Goal: Task Accomplishment & Management: Manage account settings

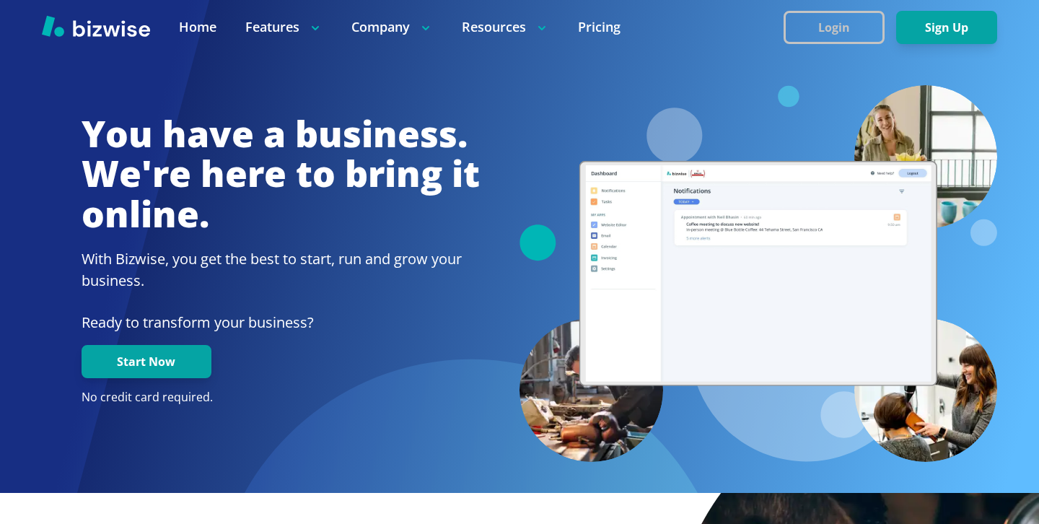
click at [853, 35] on button "Login" at bounding box center [834, 27] width 101 height 33
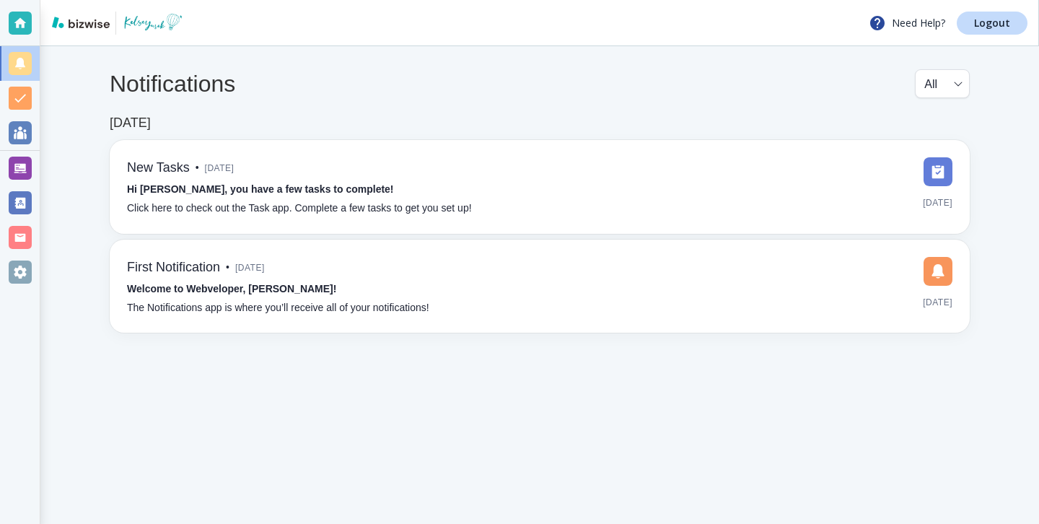
click at [32, 175] on div at bounding box center [20, 168] width 40 height 35
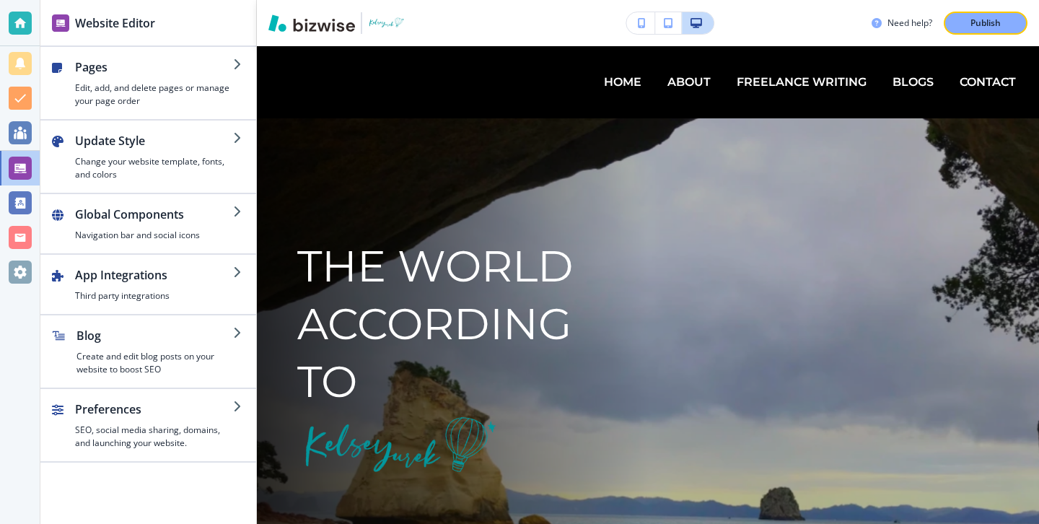
click at [11, 12] on div at bounding box center [20, 23] width 23 height 23
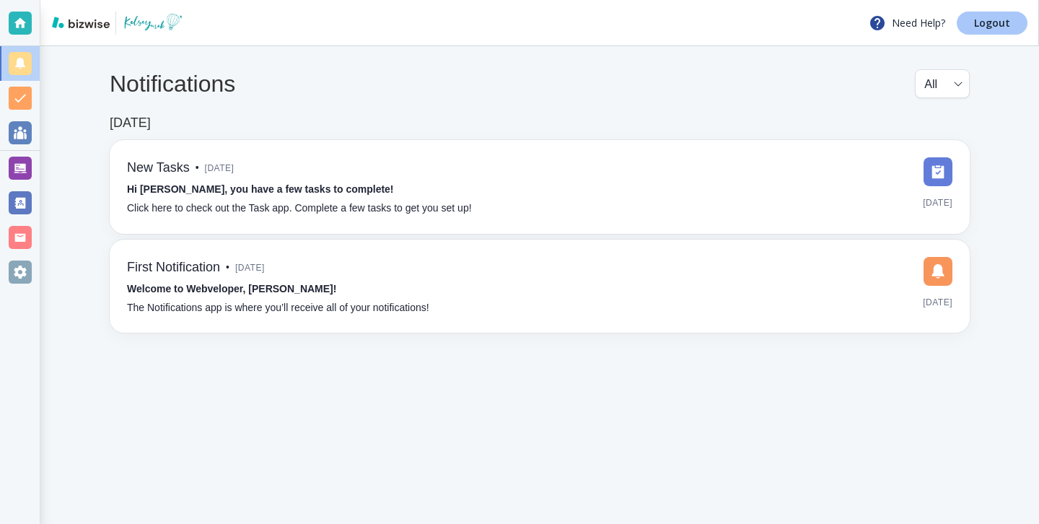
click at [1020, 24] on link "Logout" at bounding box center [992, 23] width 71 height 23
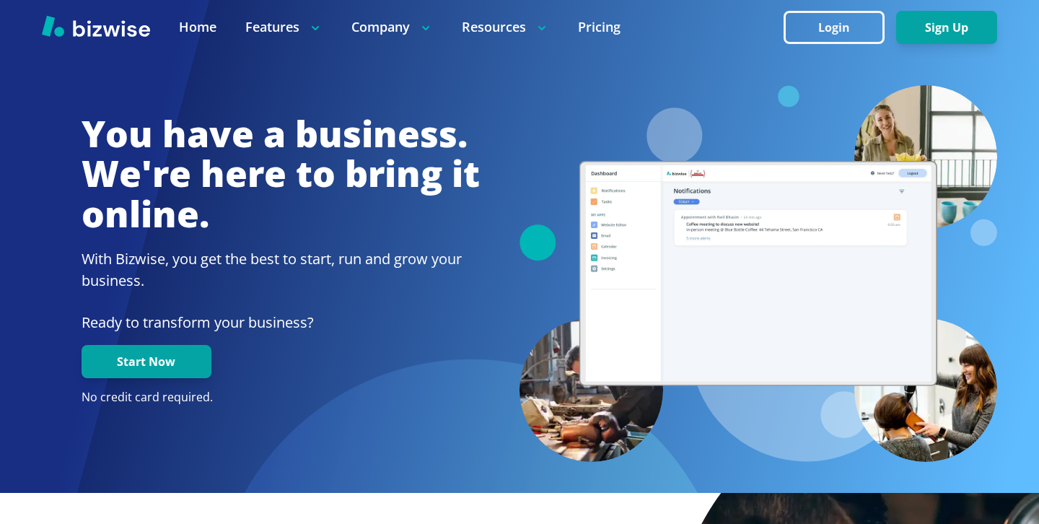
click at [782, 46] on div at bounding box center [519, 27] width 1039 height 54
click at [790, 43] on button "Login" at bounding box center [834, 27] width 101 height 33
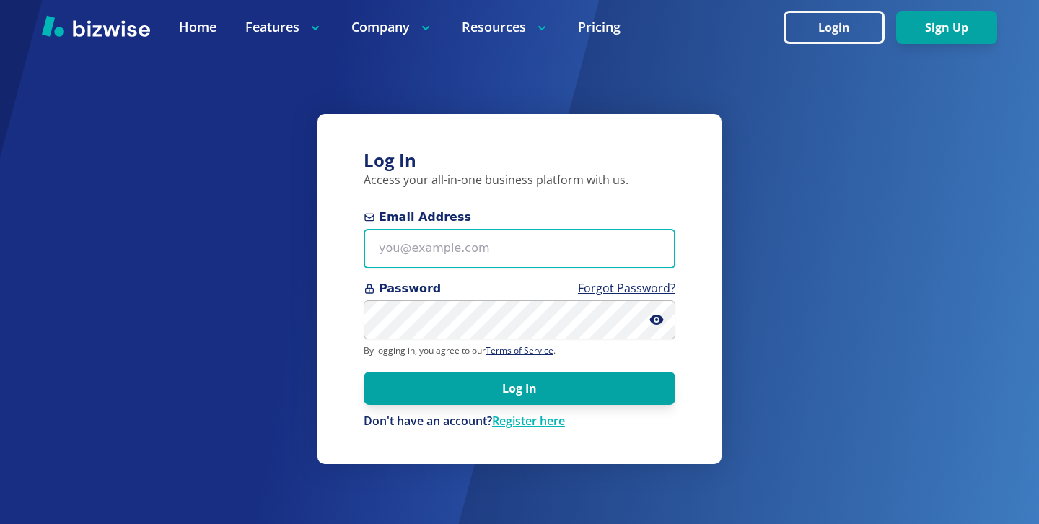
click at [398, 252] on input "Email Address" at bounding box center [520, 249] width 312 height 40
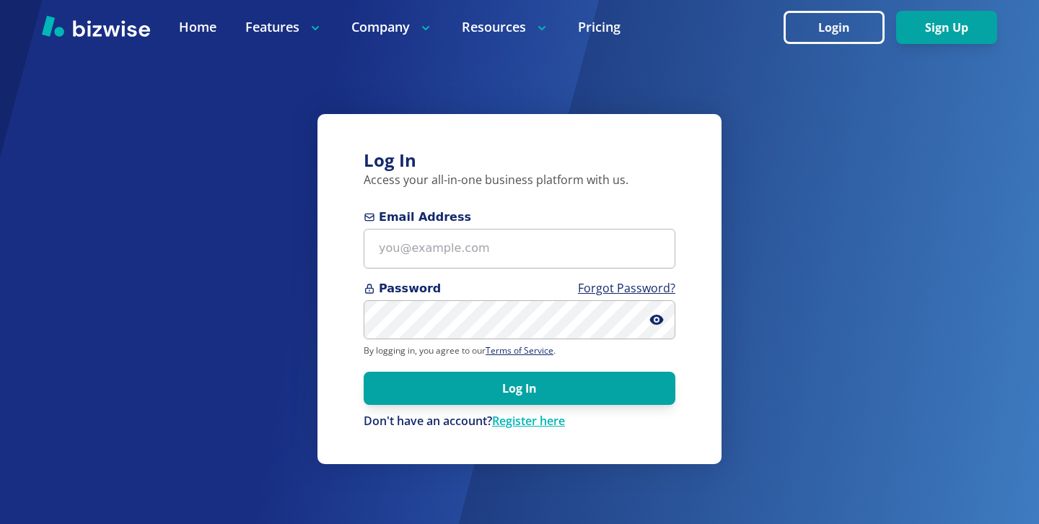
click at [485, 346] on p "By logging in, you agree to our Terms of Service ." at bounding box center [520, 351] width 312 height 12
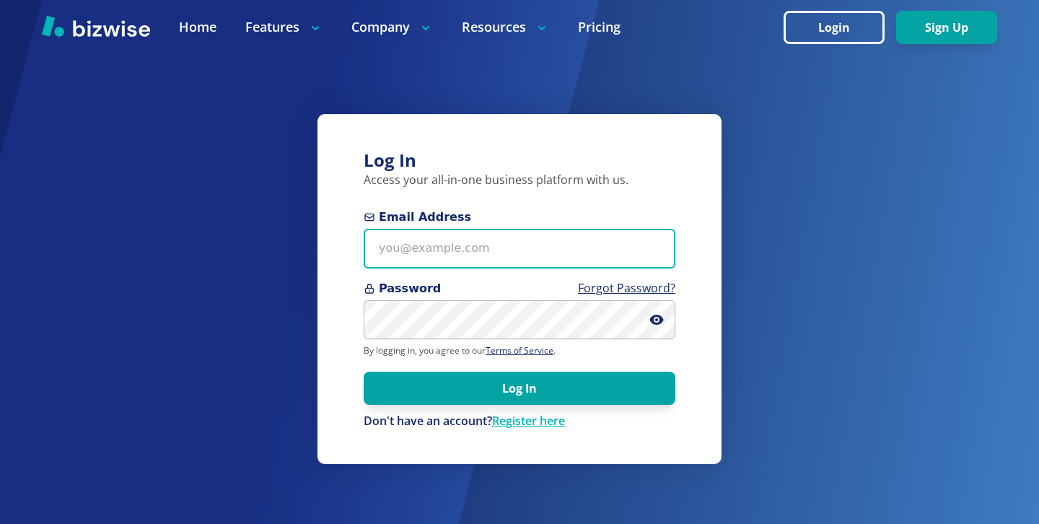
click at [537, 253] on input "Email Address" at bounding box center [520, 249] width 312 height 40
paste input "xn@uwe(Z%)Sx"
type input "xn@uwe(Z%)Sx"
drag, startPoint x: 564, startPoint y: 258, endPoint x: 317, endPoint y: 245, distance: 247.2
click at [318, 245] on div "Log In Access your all-in-one business platform with us. Email Address xn@uwe(Z…" at bounding box center [520, 288] width 404 height 349
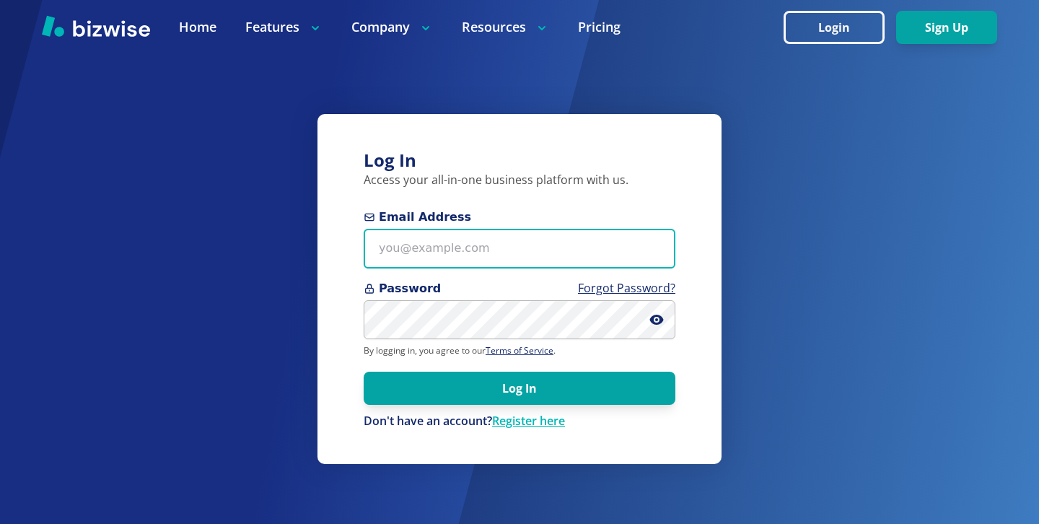
paste input "dcollins@braziliansilk.com"
type input "dcollins@braziliansilk.com"
click at [364, 372] on button "Log In" at bounding box center [520, 388] width 312 height 33
